Goal: Information Seeking & Learning: Learn about a topic

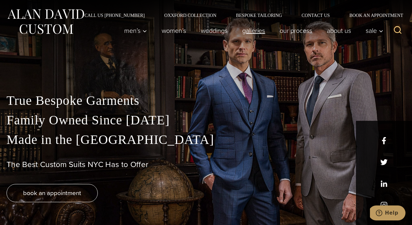
click at [257, 32] on link "Galleries" at bounding box center [253, 30] width 37 height 13
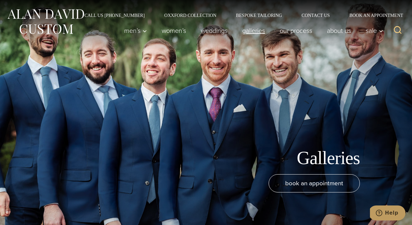
click at [254, 30] on link "Galleries" at bounding box center [253, 30] width 37 height 13
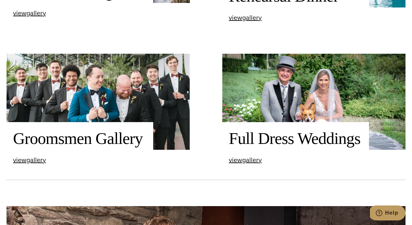
scroll to position [871, 0]
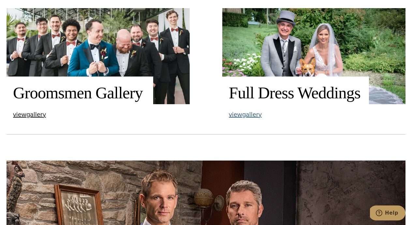
click at [248, 112] on span "view Full Dress Weddings gallery" at bounding box center [245, 115] width 33 height 10
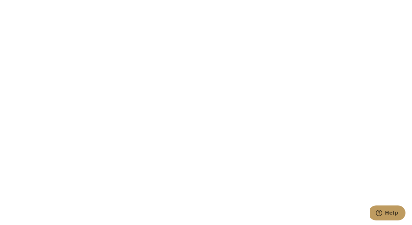
scroll to position [639, 0]
